Goal: Task Accomplishment & Management: Manage account settings

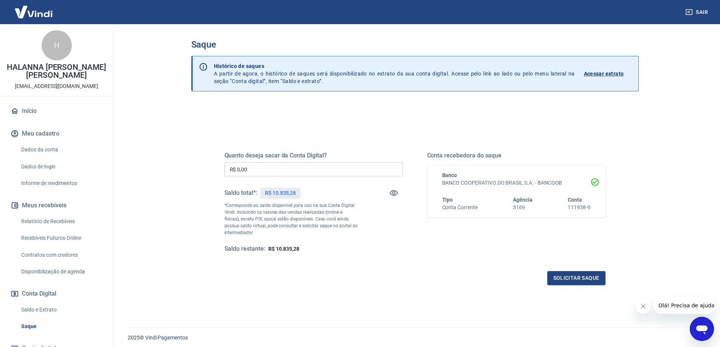
click at [616, 74] on p "Acessar extrato" at bounding box center [604, 74] width 40 height 8
